Goal: Task Accomplishment & Management: Manage account settings

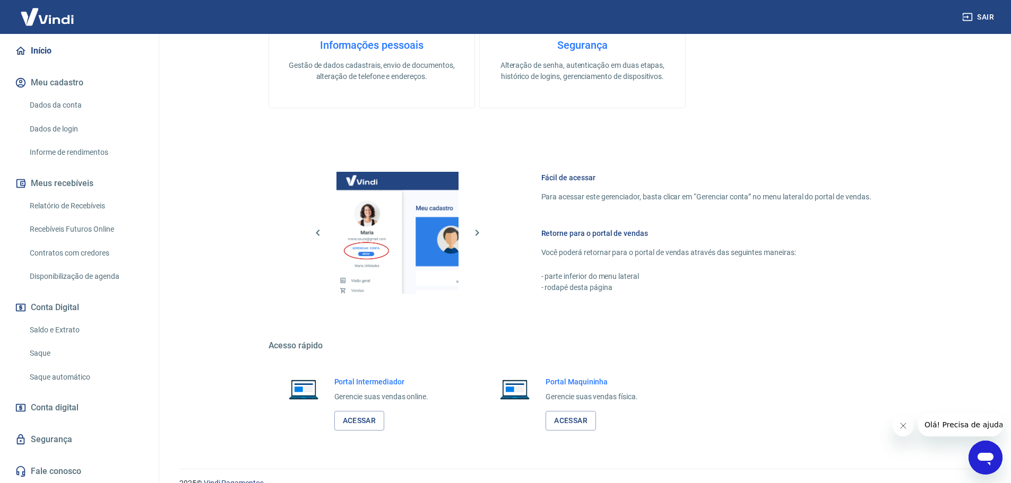
scroll to position [344, 0]
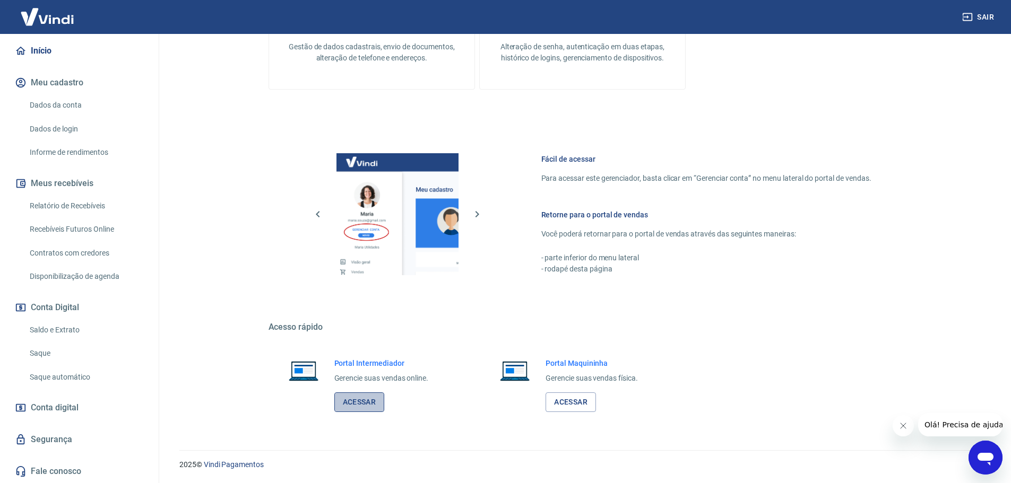
click at [354, 403] on link "Acessar" at bounding box center [359, 403] width 50 height 20
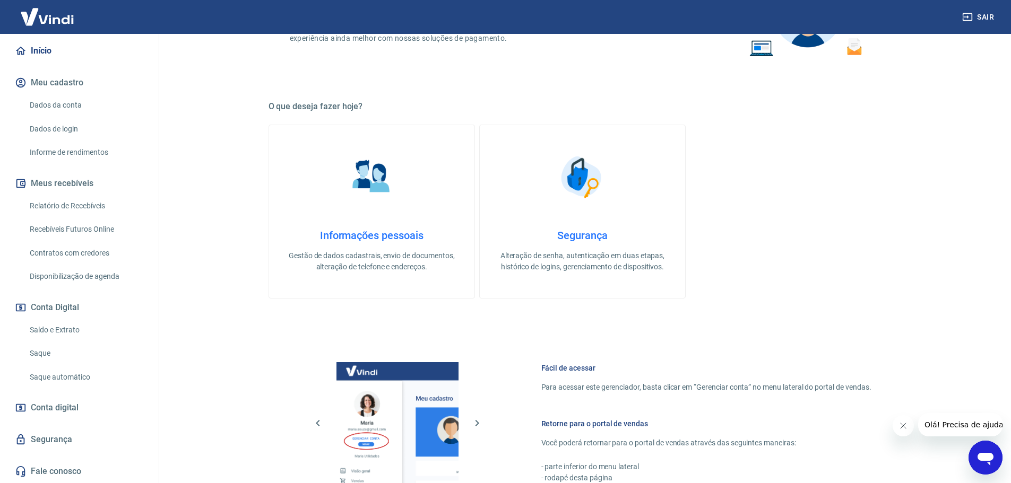
scroll to position [132, 0]
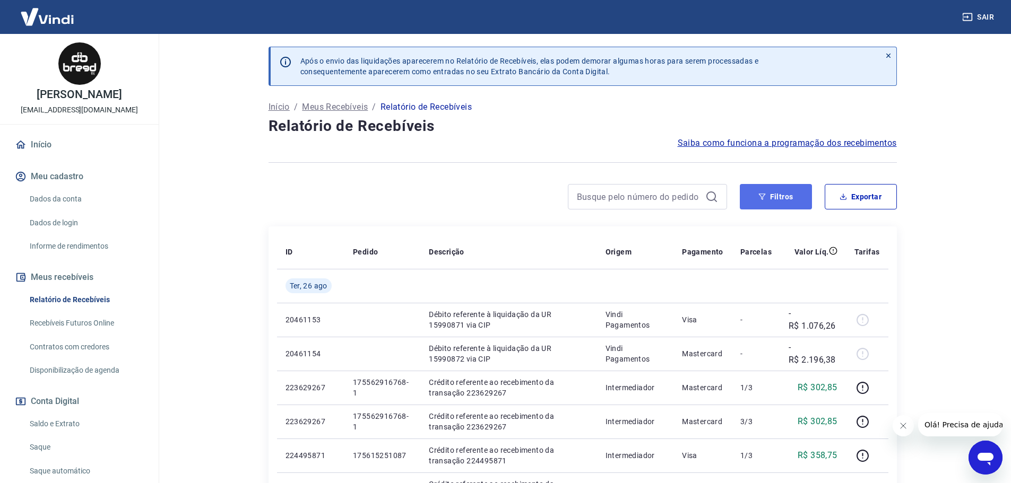
click at [776, 200] on button "Filtros" at bounding box center [776, 196] width 72 height 25
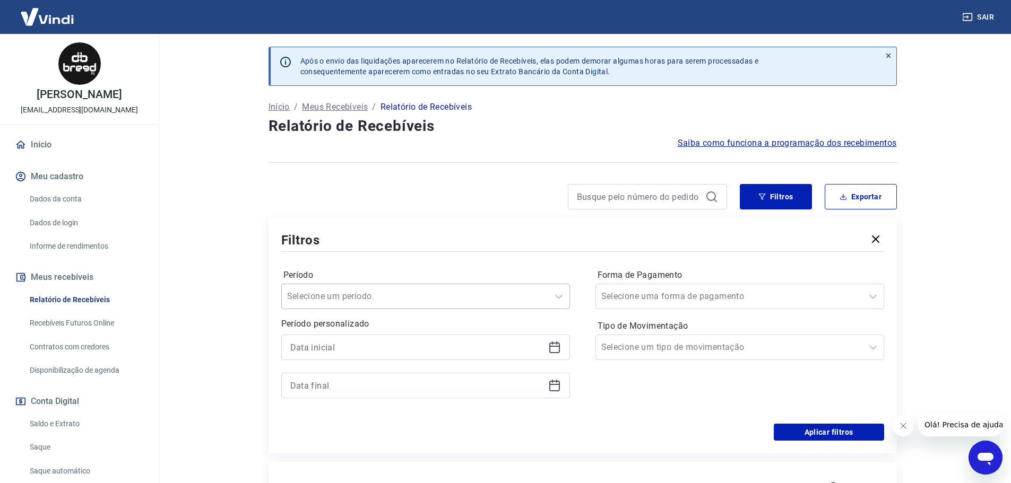
click at [457, 299] on div at bounding box center [415, 296] width 256 height 15
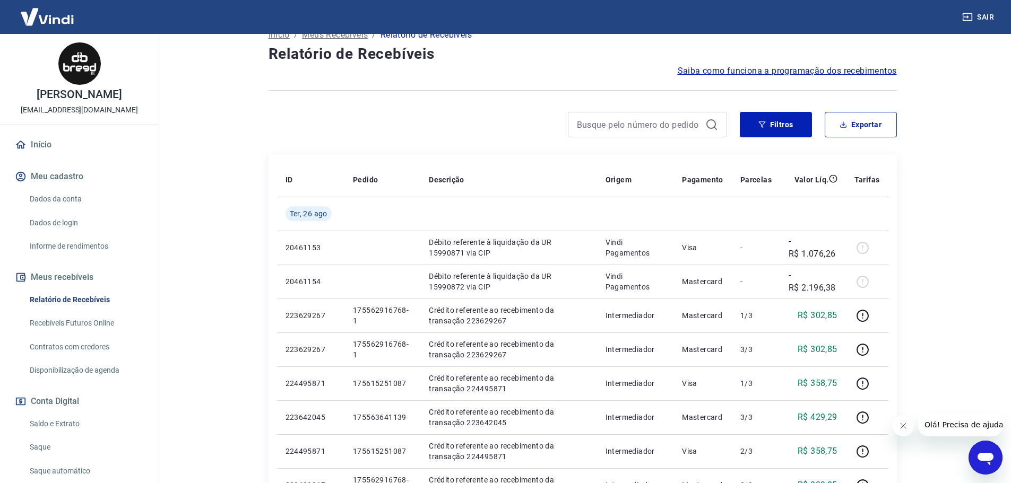
scroll to position [53, 0]
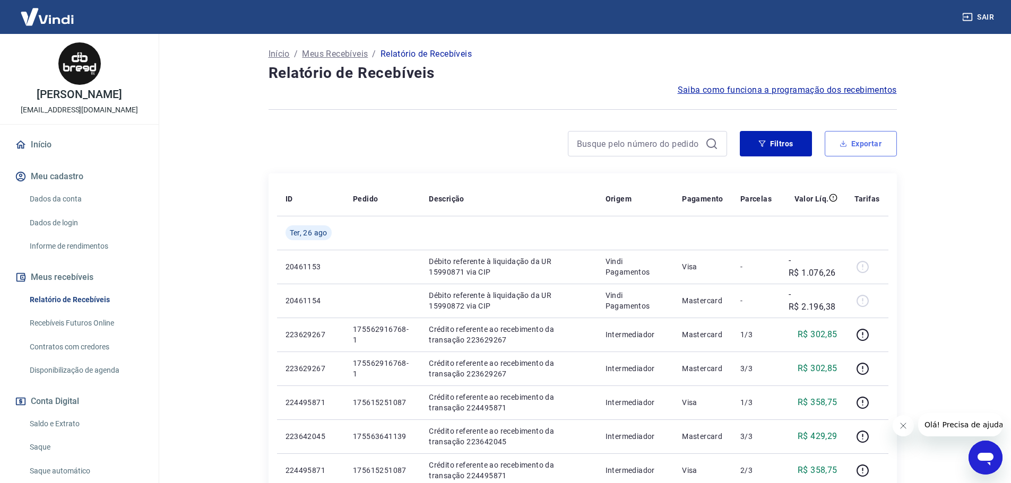
click at [858, 148] on button "Exportar" at bounding box center [861, 143] width 72 height 25
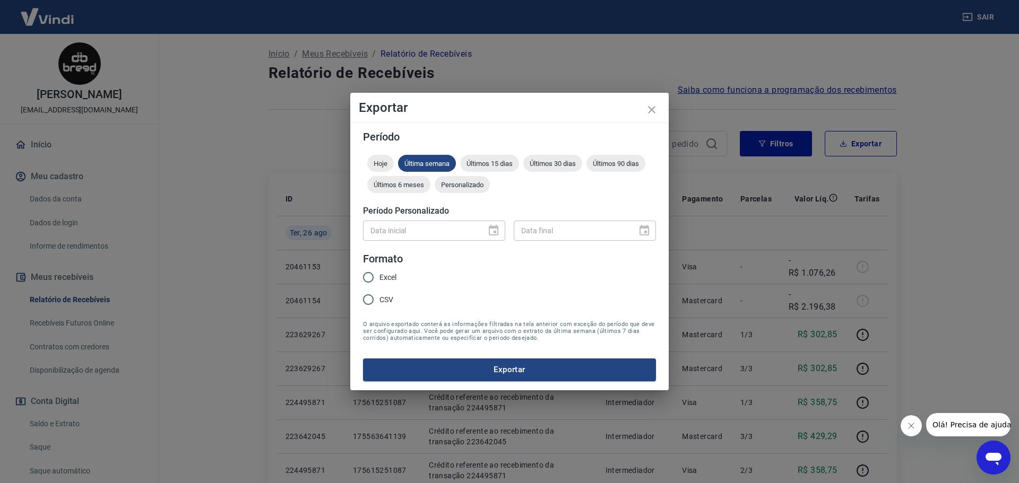
click at [489, 234] on div "Data inicial" at bounding box center [434, 231] width 142 height 20
click at [494, 232] on div "Data inicial" at bounding box center [434, 231] width 142 height 20
click at [369, 300] on input "CSV" at bounding box center [368, 300] width 22 height 22
radio input "true"
click at [367, 279] on input "Excel" at bounding box center [368, 277] width 22 height 22
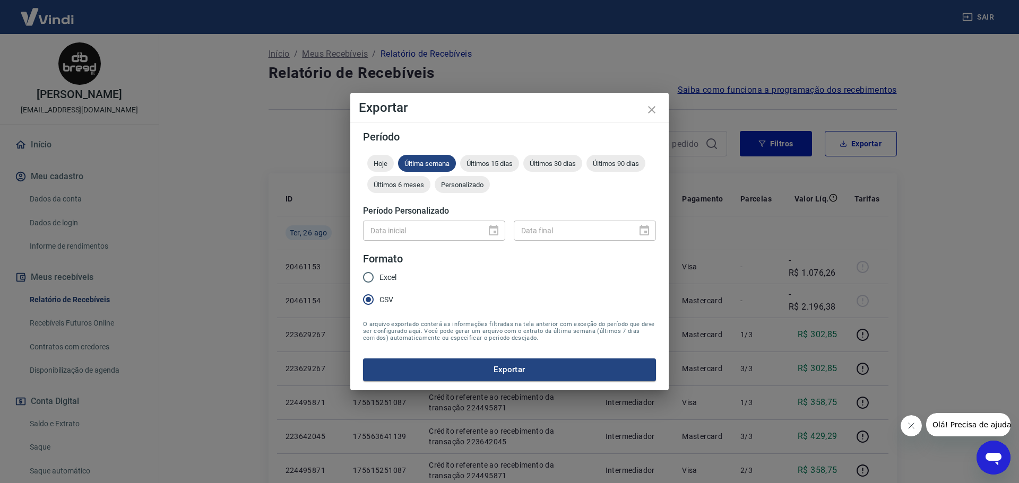
radio input "true"
click at [493, 231] on div at bounding box center [490, 231] width 15 height 0
click at [396, 158] on div "Hoje Última semana Últimos 15 dias Últimos 30 dias Últimos 90 dias Últimos 6 me…" at bounding box center [509, 176] width 293 height 42
click at [384, 161] on span "Hoje" at bounding box center [380, 164] width 27 height 8
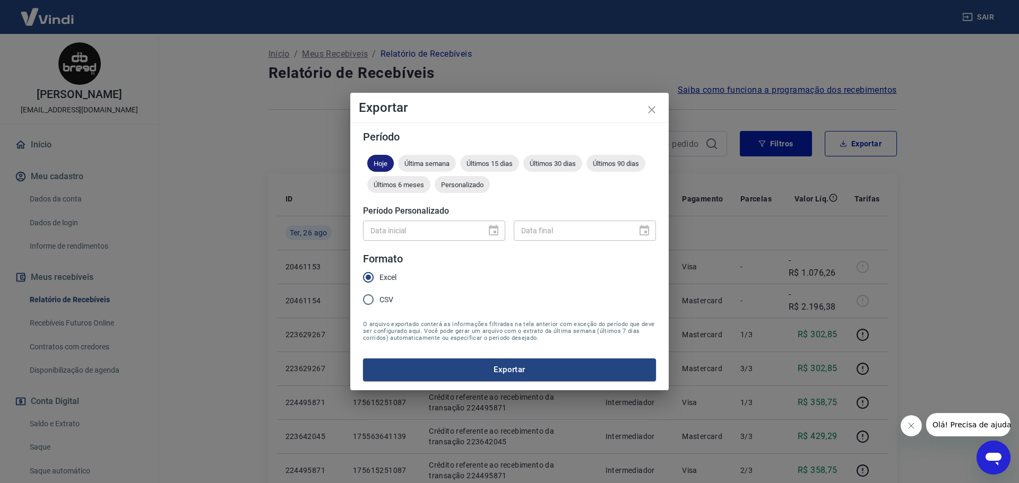
click at [383, 162] on span "Hoje" at bounding box center [380, 164] width 27 height 8
click at [457, 182] on span "Personalizado" at bounding box center [462, 185] width 55 height 8
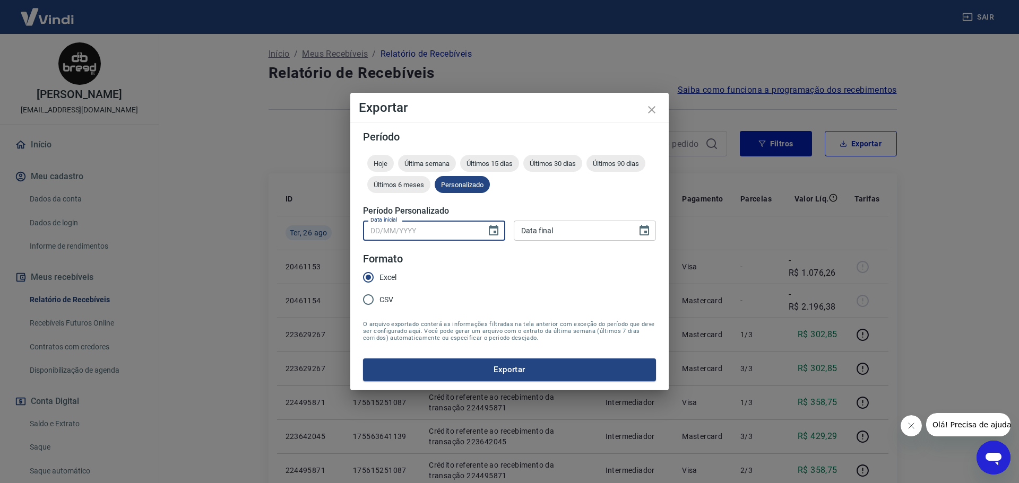
click at [427, 237] on input "Data inicial" at bounding box center [421, 231] width 116 height 20
type input "01/07/2025"
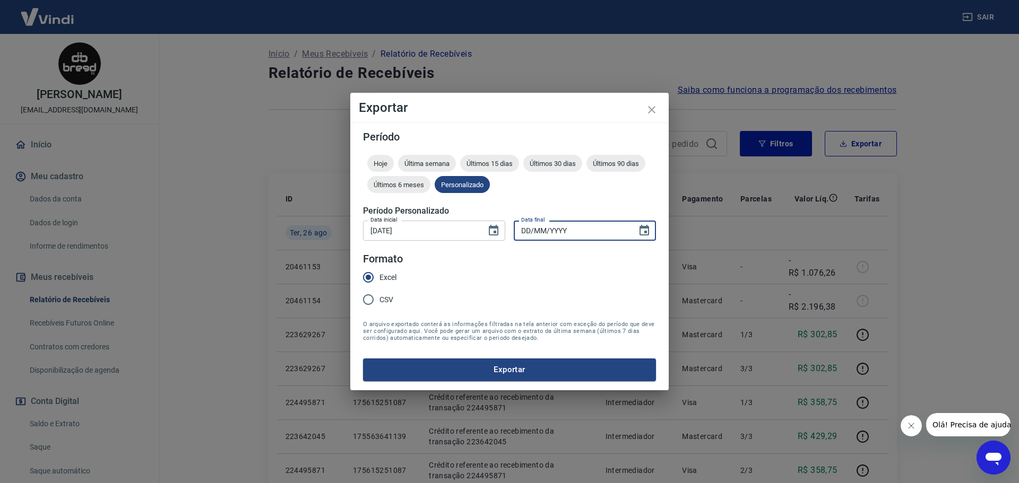
click at [552, 231] on input "DD/MM/YYYY" at bounding box center [572, 231] width 116 height 20
type input "25/08/2025"
click at [517, 370] on button "Exportar" at bounding box center [509, 370] width 293 height 22
